Goal: Transaction & Acquisition: Purchase product/service

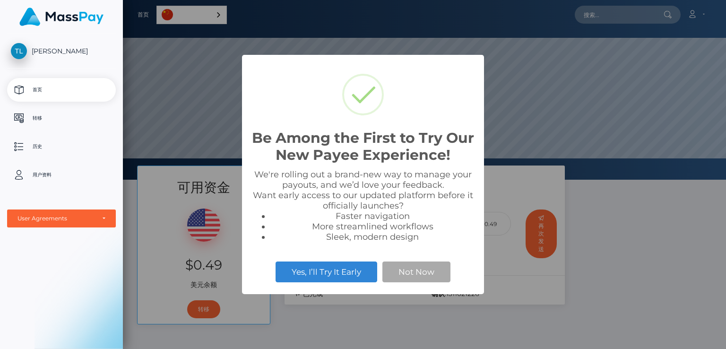
scroll to position [180, 603]
click at [526, 91] on div "Be Among the First to Try Our New Payee Experience! × We're rolling out a brand…" at bounding box center [363, 174] width 726 height 349
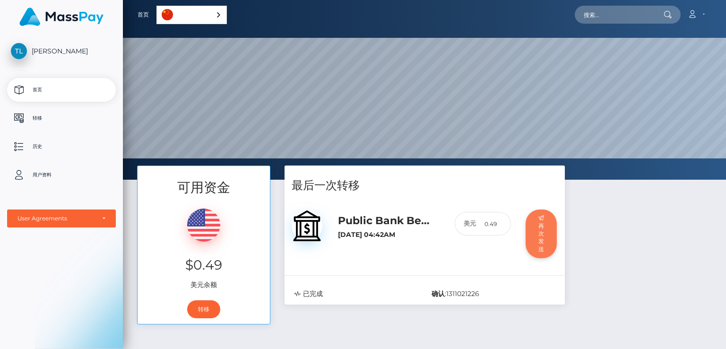
click at [542, 225] on button "再次发送" at bounding box center [542, 233] width 32 height 49
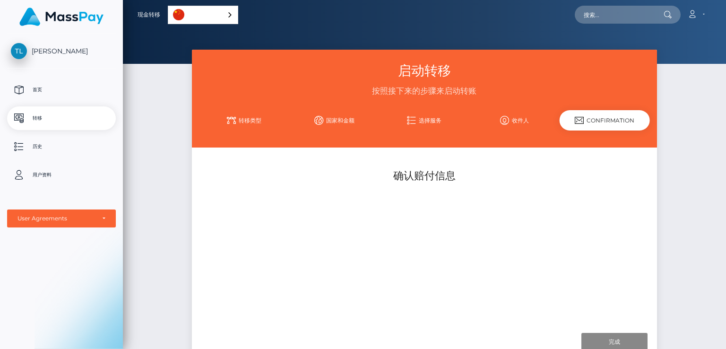
click at [607, 120] on div "Confirmation" at bounding box center [605, 120] width 90 height 20
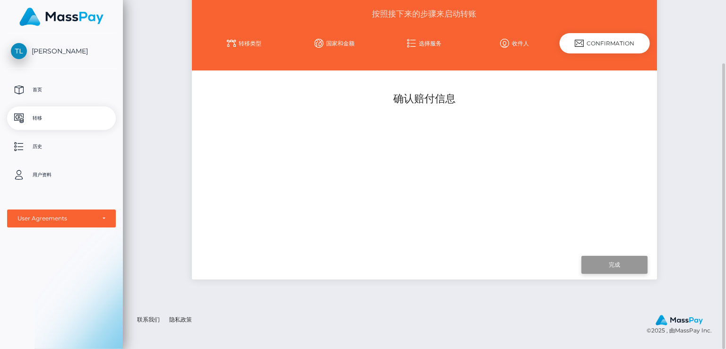
click at [626, 267] on input "Finish" at bounding box center [614, 265] width 66 height 18
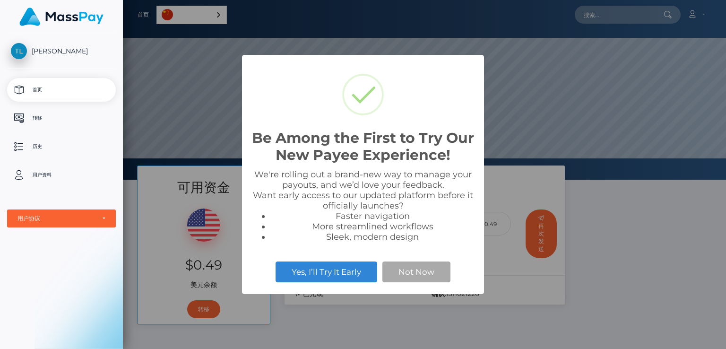
scroll to position [180, 603]
click at [410, 269] on button "Not Now" at bounding box center [416, 271] width 68 height 21
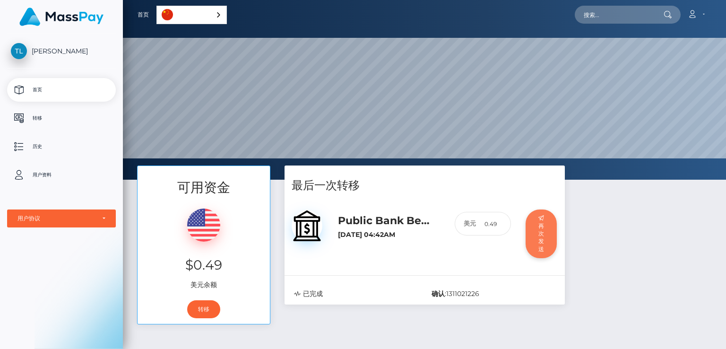
click at [536, 243] on button "再次发送" at bounding box center [542, 233] width 32 height 49
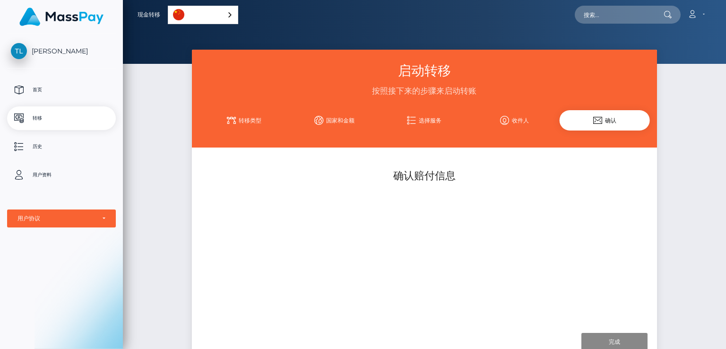
click at [623, 121] on div "确认" at bounding box center [605, 120] width 90 height 20
click at [78, 93] on p "首页" at bounding box center [61, 90] width 101 height 14
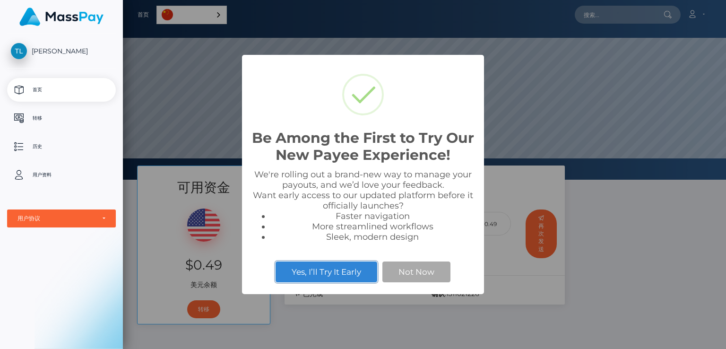
scroll to position [180, 603]
click at [410, 272] on button "Not Now" at bounding box center [416, 271] width 68 height 21
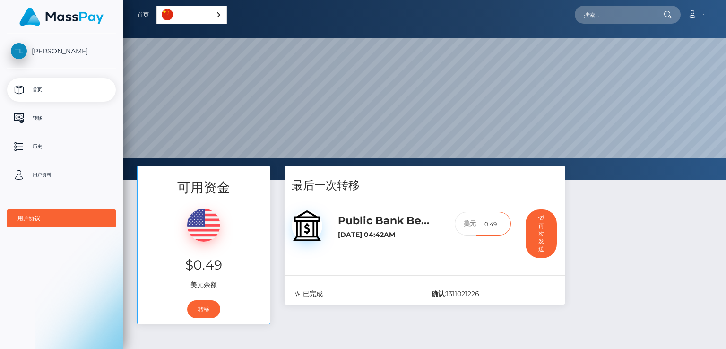
click at [505, 230] on input "0.49" at bounding box center [493, 224] width 34 height 24
click at [488, 228] on input "0.49" at bounding box center [493, 224] width 34 height 24
click at [496, 242] on div "美元 0.49" at bounding box center [483, 235] width 70 height 56
click at [553, 235] on button "再次发送" at bounding box center [542, 233] width 32 height 49
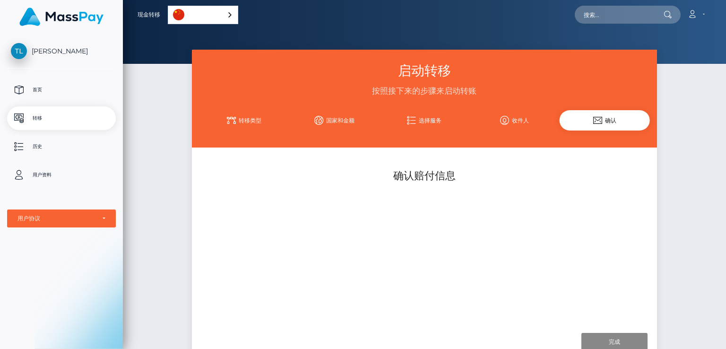
scroll to position [77, 0]
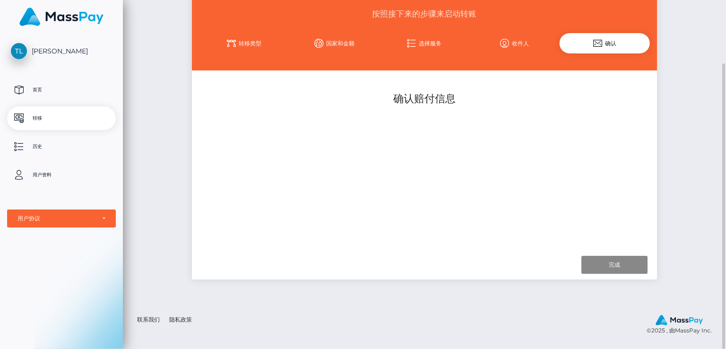
click at [514, 47] on link "收件人" at bounding box center [514, 43] width 90 height 17
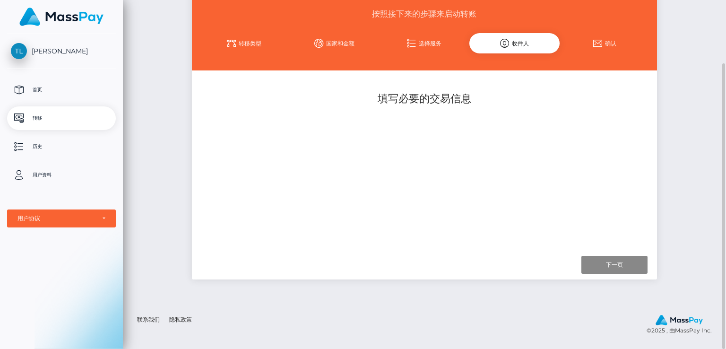
click at [592, 42] on link "确认" at bounding box center [605, 43] width 90 height 17
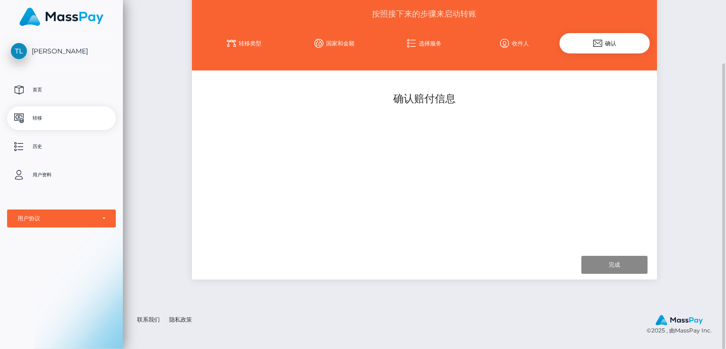
click at [447, 44] on link "选择服务" at bounding box center [424, 43] width 90 height 17
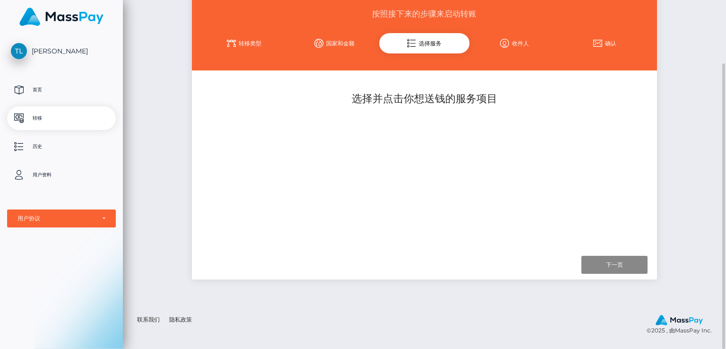
click at [343, 40] on link "国家和金额" at bounding box center [334, 43] width 90 height 17
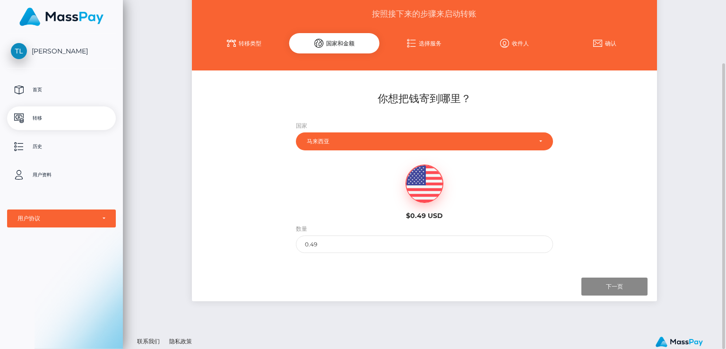
click at [268, 44] on link "转移类型" at bounding box center [244, 43] width 90 height 17
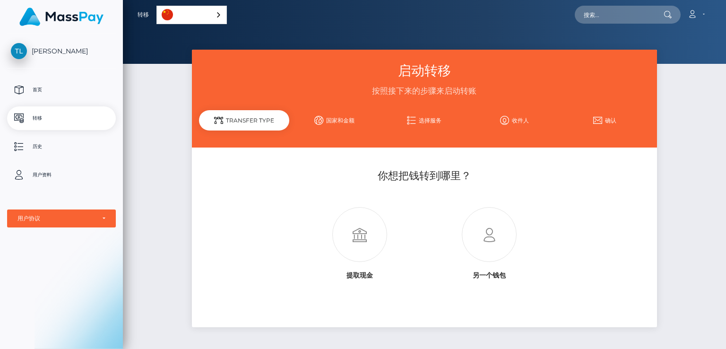
click at [611, 118] on link "确认" at bounding box center [605, 120] width 90 height 17
